Goal: Information Seeking & Learning: Learn about a topic

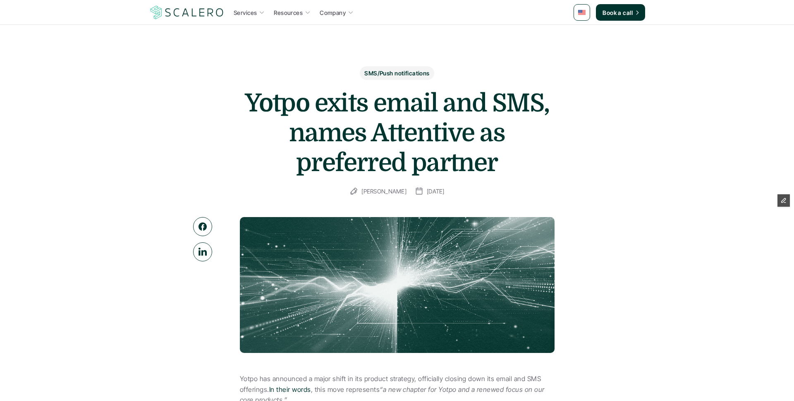
drag, startPoint x: 259, startPoint y: 121, endPoint x: 247, endPoint y: 120, distance: 11.7
click at [259, 121] on h1 "Yotpo exits email and SMS, names Attentive as preferred partner" at bounding box center [397, 132] width 331 height 89
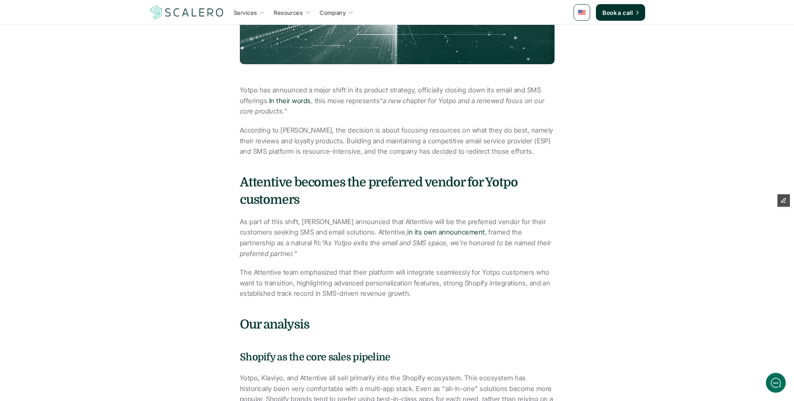
scroll to position [288, 0]
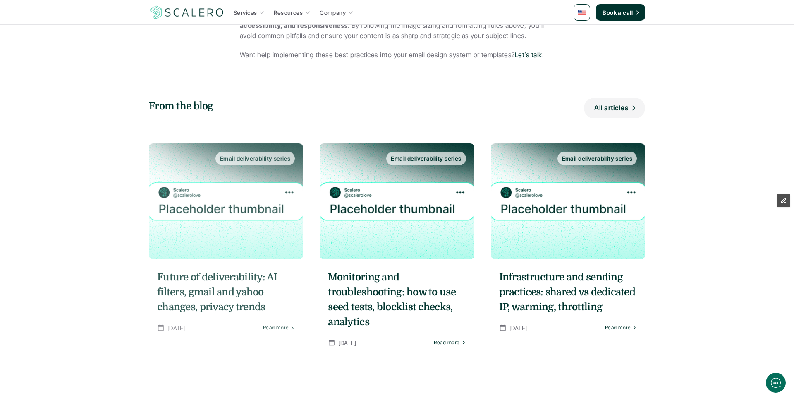
scroll to position [1692, 0]
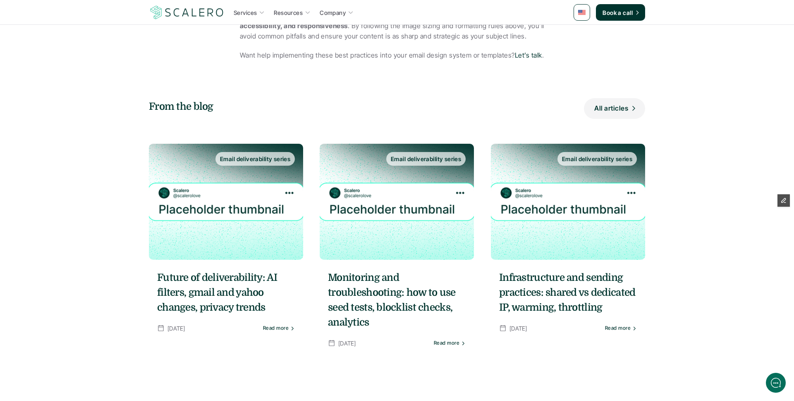
click at [111, 77] on section "From the blog All articles Email deliverability series Future of deliverability…" at bounding box center [397, 224] width 794 height 295
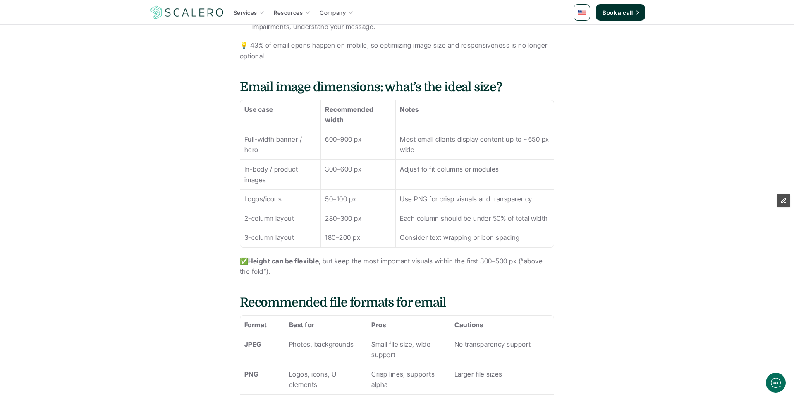
scroll to position [515, 0]
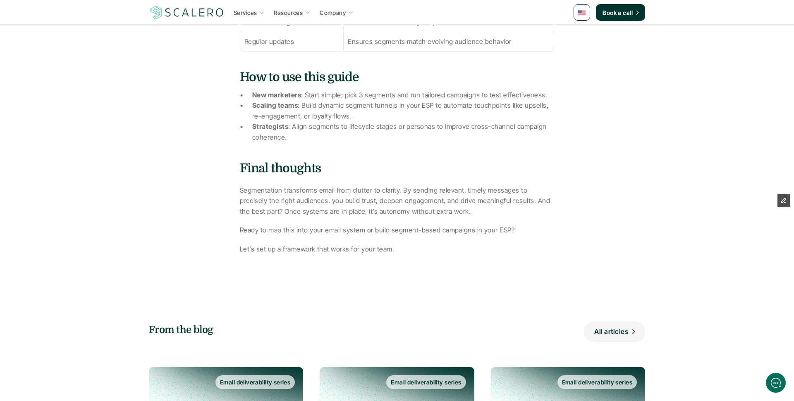
scroll to position [1001, 0]
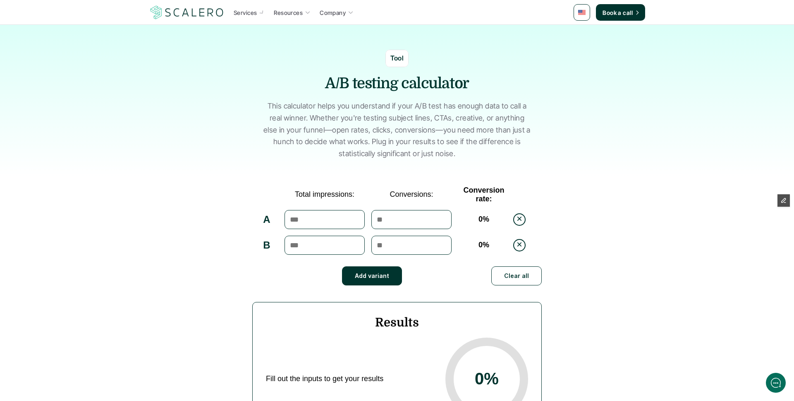
click at [71, 111] on section "Tool A/B testing calculator This calculator helps you understand if your A/B te…" at bounding box center [397, 100] width 794 height 151
